Goal: Information Seeking & Learning: Learn about a topic

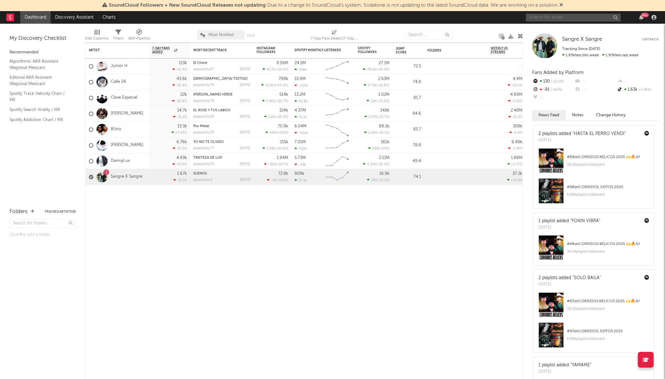
click at [544, 19] on input "text" at bounding box center [573, 18] width 95 height 8
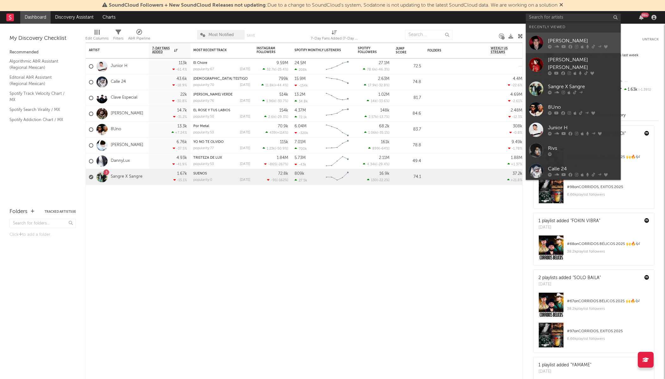
click at [551, 38] on div "[PERSON_NAME]" at bounding box center [583, 41] width 70 height 8
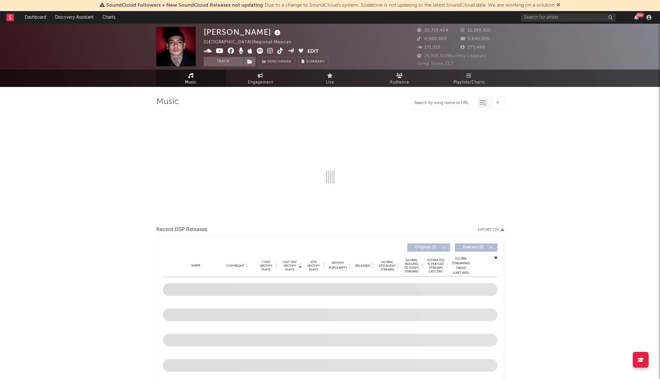
click at [436, 101] on input "text" at bounding box center [444, 103] width 67 height 5
select select "6m"
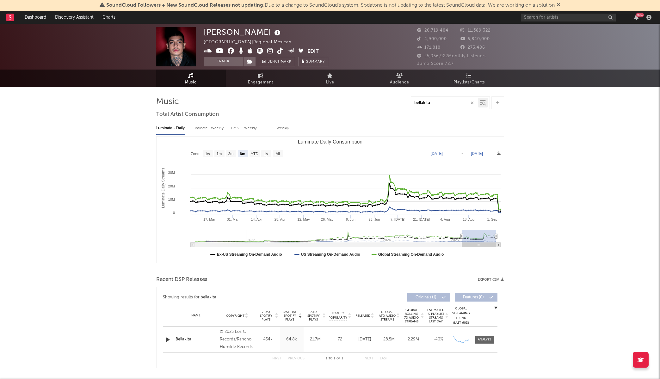
type input "bellakita"
click at [436, 102] on input "bellakita" at bounding box center [444, 103] width 67 height 5
click at [440, 102] on input "bellakita" at bounding box center [444, 103] width 67 height 5
click at [485, 104] on icon at bounding box center [484, 104] width 4 height 4
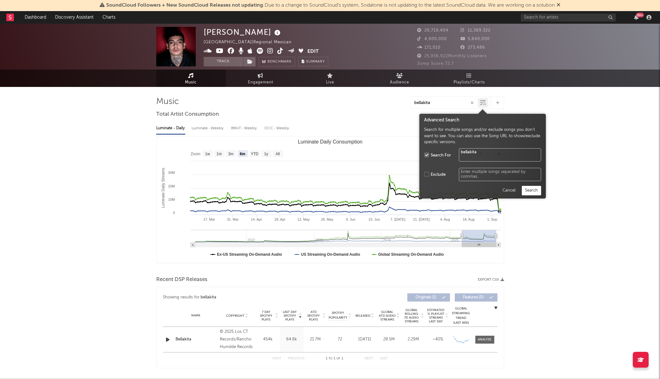
click at [537, 189] on button "Search" at bounding box center [531, 190] width 19 height 9
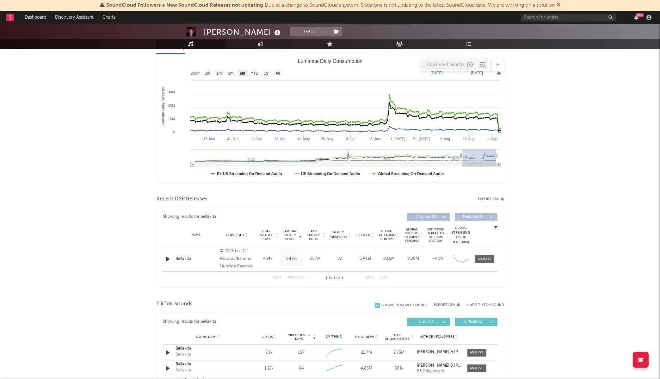
scroll to position [81, 0]
click at [490, 259] on div at bounding box center [485, 259] width 14 height 5
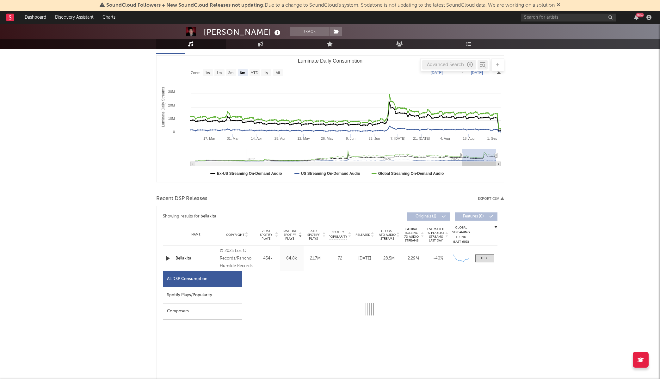
select select "1w"
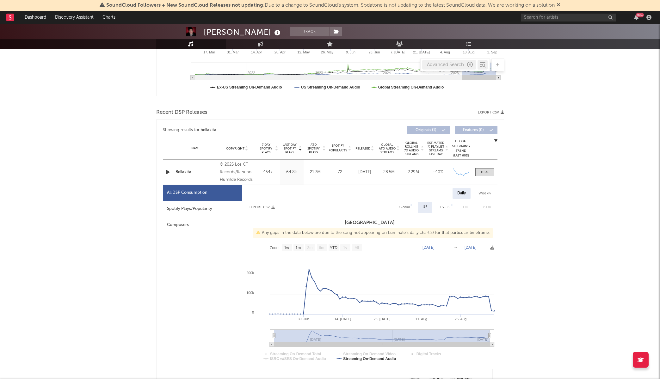
scroll to position [169, 0]
click at [472, 245] on text "Sep 6, 2025" at bounding box center [471, 246] width 12 height 4
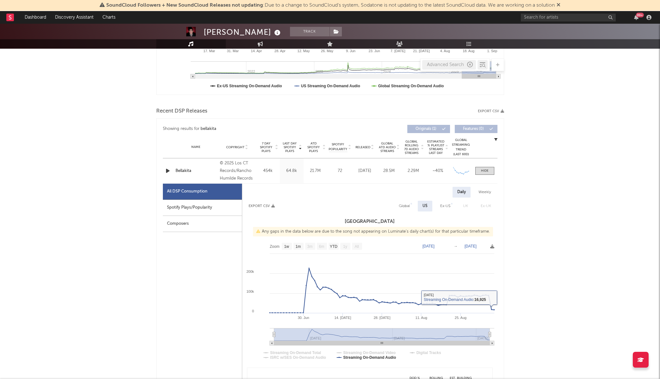
click at [511, 273] on div "Natanael Cano Track Mexico | Regional Mexican Edit Track Benchmark Summary 20,7…" at bounding box center [330, 368] width 660 height 1027
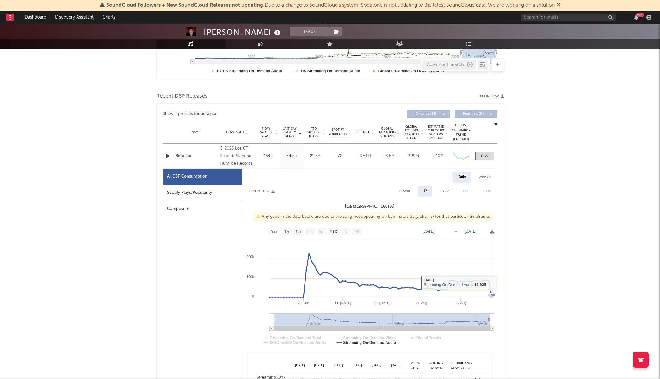
scroll to position [184, 0]
click at [541, 286] on div "Natanael Cano Track Mexico | Regional Mexican Edit Track Benchmark Summary 20,7…" at bounding box center [330, 353] width 660 height 1027
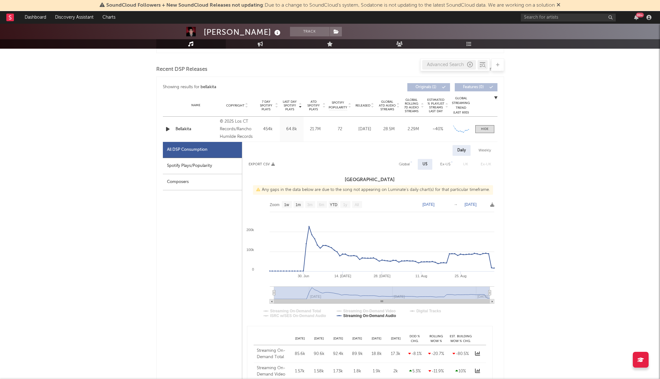
scroll to position [211, 0]
click at [404, 166] on div "Global" at bounding box center [404, 164] width 11 height 8
select select "1w"
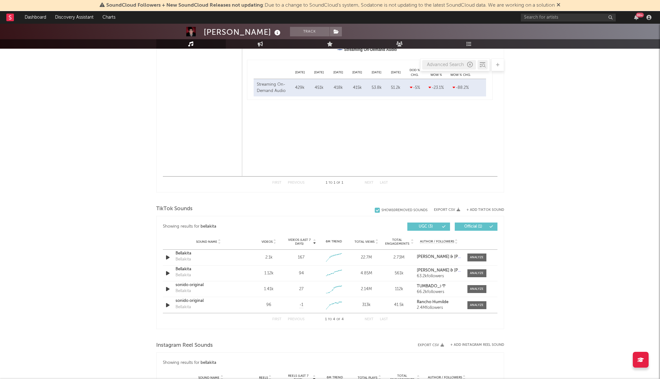
scroll to position [478, 0]
click at [169, 256] on icon "button" at bounding box center [167, 256] width 7 height 8
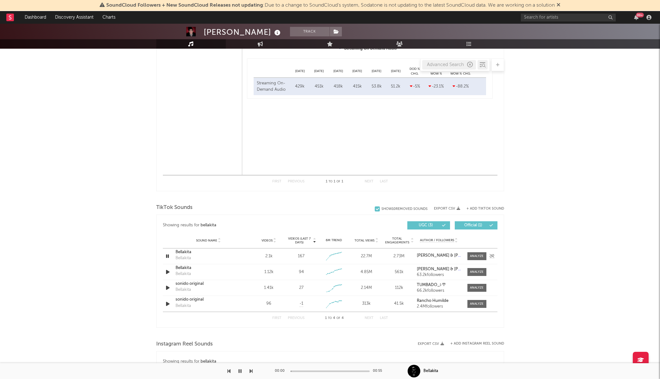
click at [168, 257] on icon "button" at bounding box center [167, 256] width 6 height 8
click at [479, 256] on div at bounding box center [477, 256] width 14 height 5
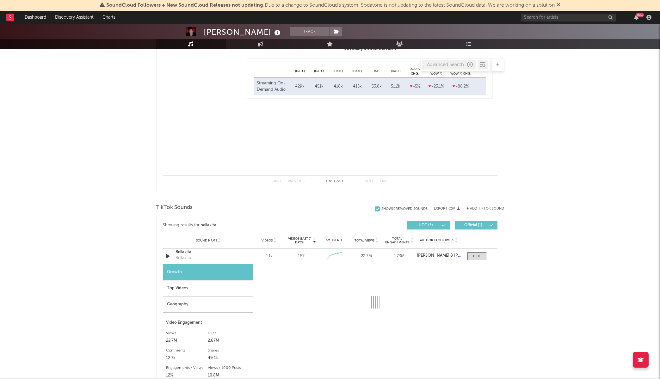
select select "1w"
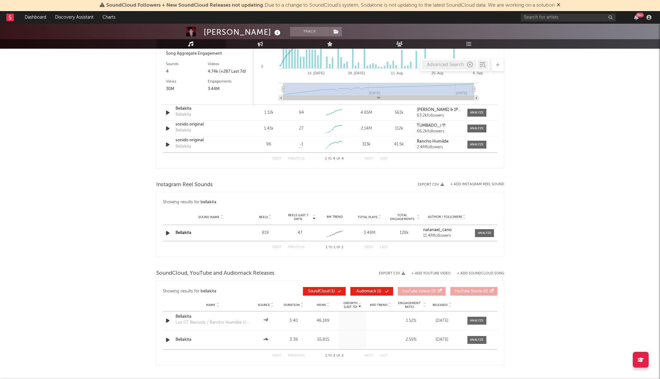
scroll to position [820, 0]
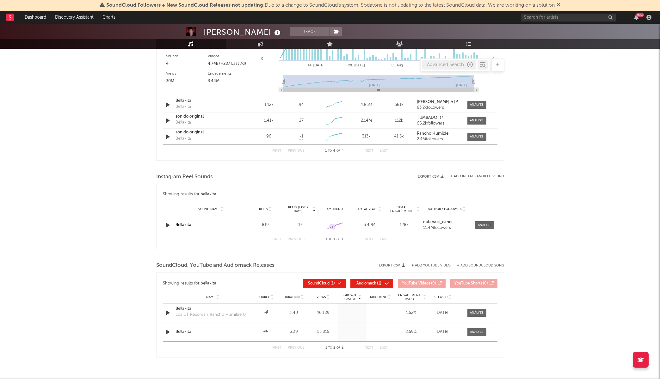
click at [332, 226] on icon at bounding box center [332, 227] width 2 height 2
click at [486, 226] on div at bounding box center [485, 225] width 14 height 5
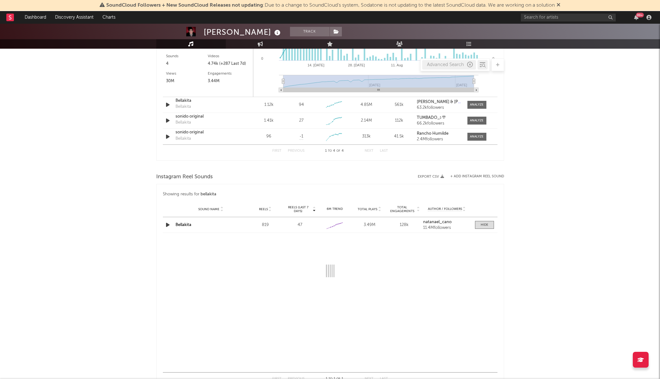
select select "1w"
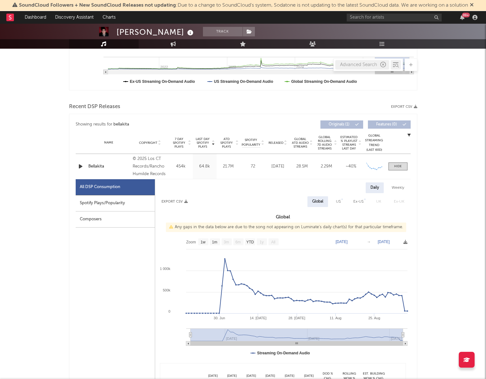
scroll to position [184, 0]
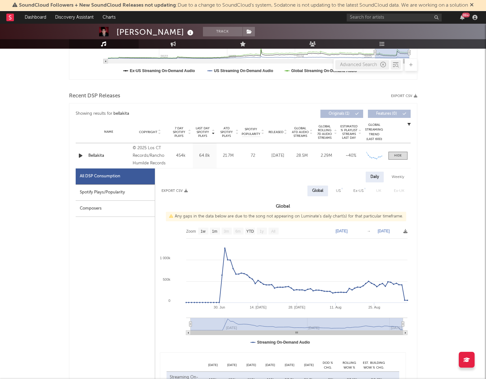
click at [394, 179] on div "Weekly" at bounding box center [398, 177] width 22 height 11
select select "1w"
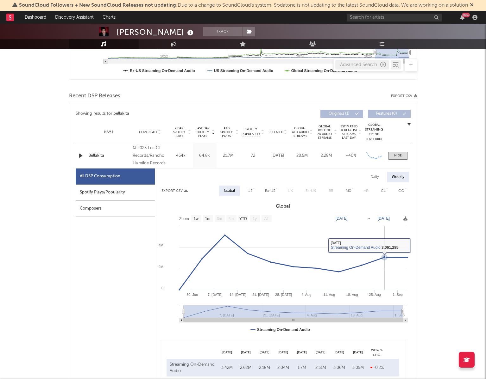
click at [386, 258] on icon at bounding box center [384, 257] width 6 height 6
click at [384, 258] on icon at bounding box center [384, 257] width 3 height 3
click at [384, 257] on icon at bounding box center [384, 257] width 3 height 3
click at [366, 264] on icon at bounding box center [293, 262] width 228 height 55
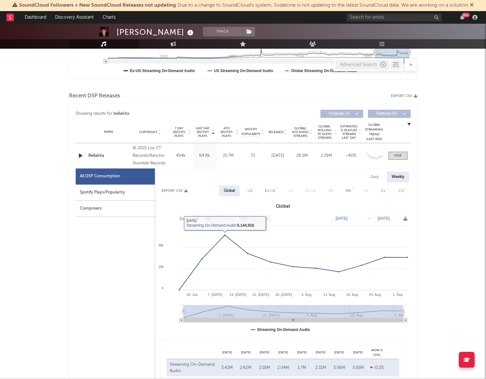
click at [107, 194] on div "Spotify Plays/Popularity" at bounding box center [115, 193] width 79 height 16
select select "1w"
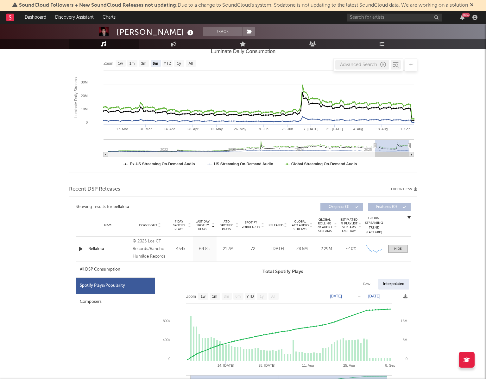
scroll to position [187, 0]
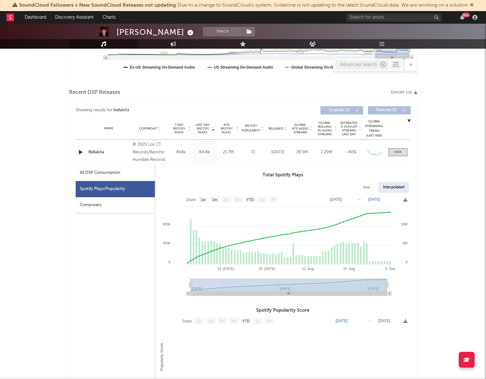
click at [107, 176] on div "All DSP Consumption" at bounding box center [100, 173] width 40 height 8
select select "1w"
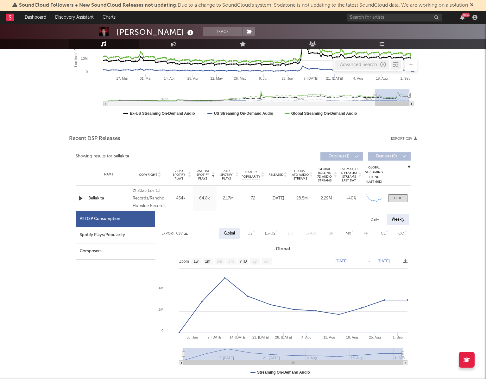
scroll to position [24, 0]
